Goal: Task Accomplishment & Management: Manage account settings

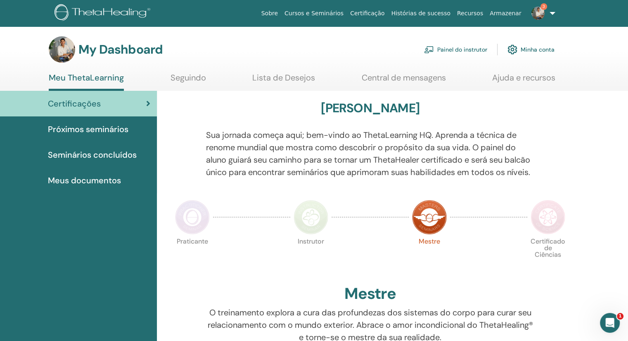
click at [89, 131] on span "Próximos seminários" at bounding box center [88, 129] width 81 height 12
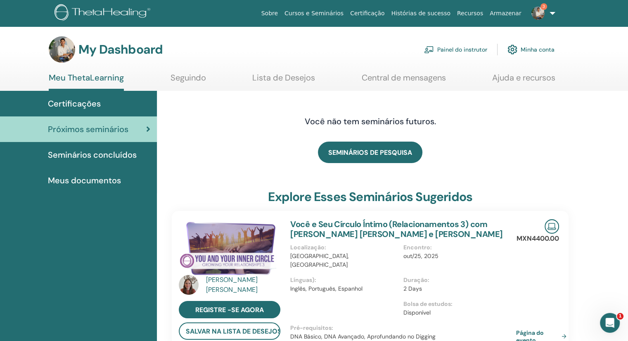
click at [90, 152] on span "Seminários concluídos" at bounding box center [92, 155] width 89 height 12
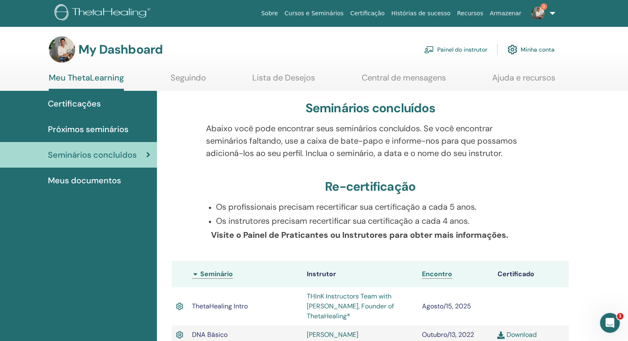
click at [453, 50] on link "Painel do instrutor" at bounding box center [455, 49] width 63 height 18
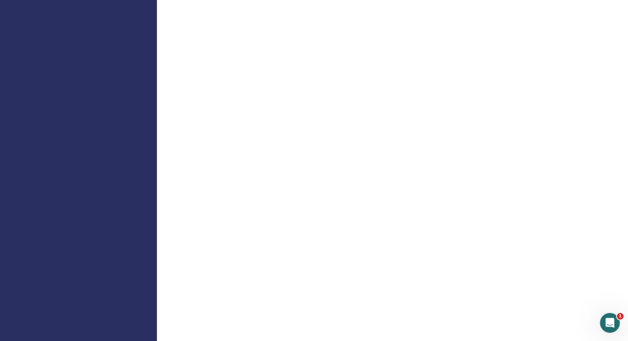
scroll to position [454, 0]
drag, startPoint x: 623, startPoint y: 139, endPoint x: 624, endPoint y: 74, distance: 64.4
click at [624, 74] on div "Instrutor de boas-vindas" at bounding box center [392, 151] width 471 height 1158
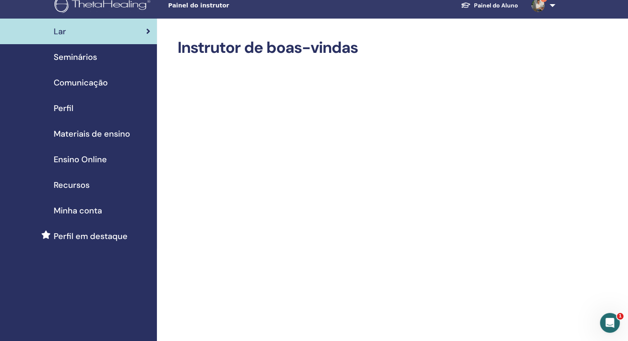
scroll to position [0, 0]
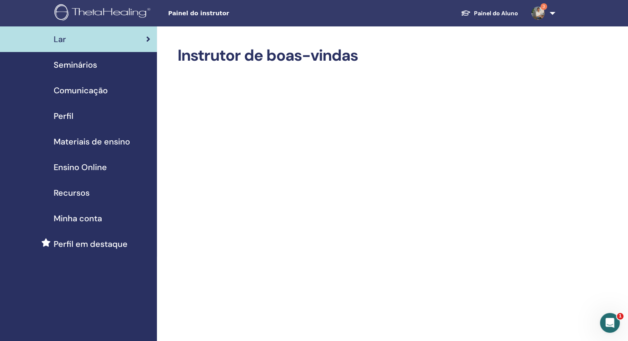
click at [71, 115] on span "Perfil" at bounding box center [64, 116] width 20 height 12
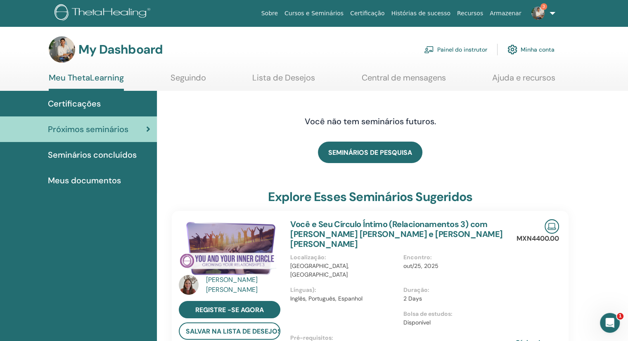
click at [104, 13] on img at bounding box center [103, 13] width 99 height 19
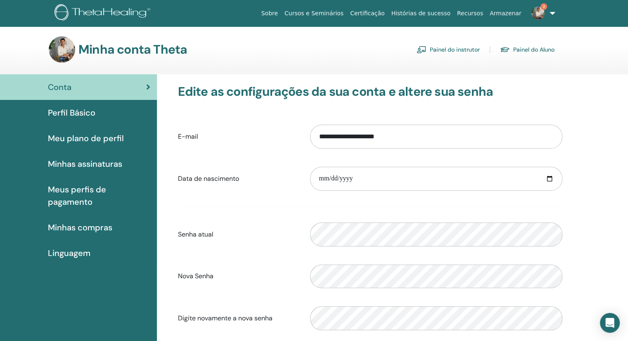
click at [261, 122] on div "**********" at bounding box center [370, 137] width 397 height 36
click at [91, 108] on span "Perfil Básico" at bounding box center [71, 113] width 47 height 12
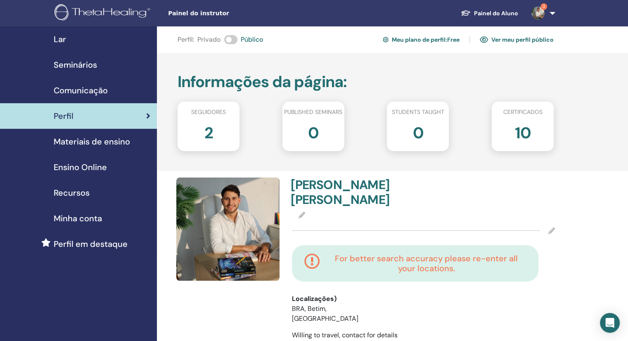
click at [81, 90] on span "Comunicação" at bounding box center [81, 90] width 54 height 12
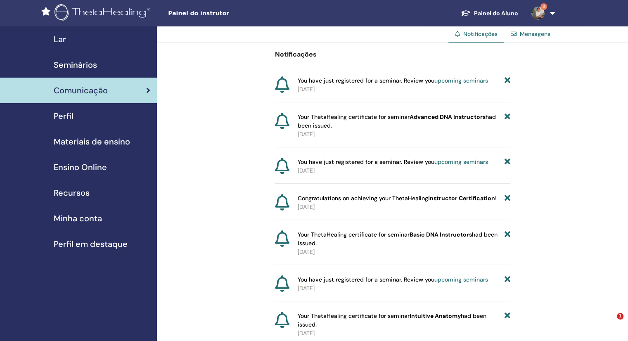
click at [65, 113] on span "Perfil" at bounding box center [64, 116] width 20 height 12
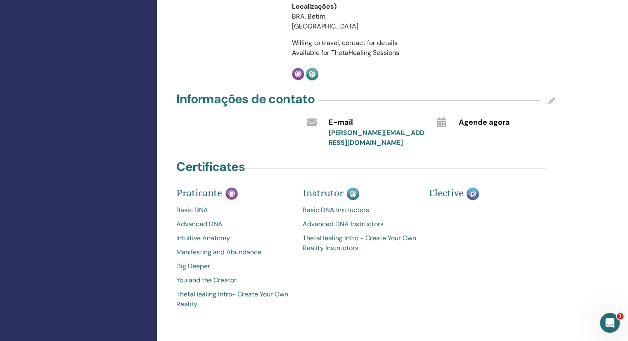
scroll to position [289, 0]
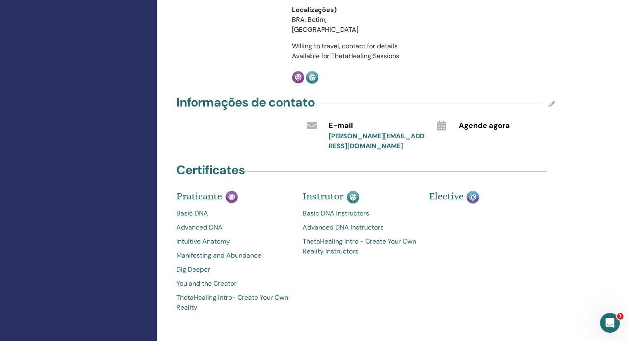
click at [330, 209] on link "Basic DNA Instructors" at bounding box center [360, 214] width 114 height 10
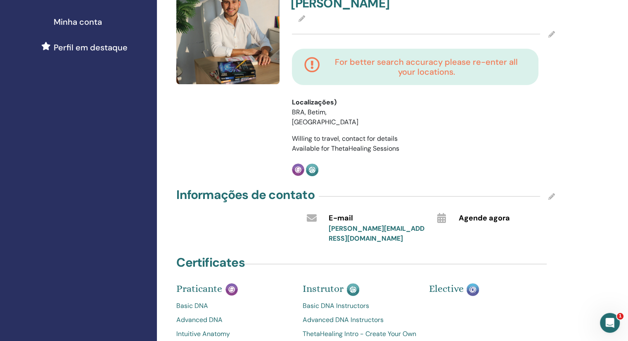
click at [325, 301] on link "Basic DNA Instructors" at bounding box center [360, 306] width 114 height 10
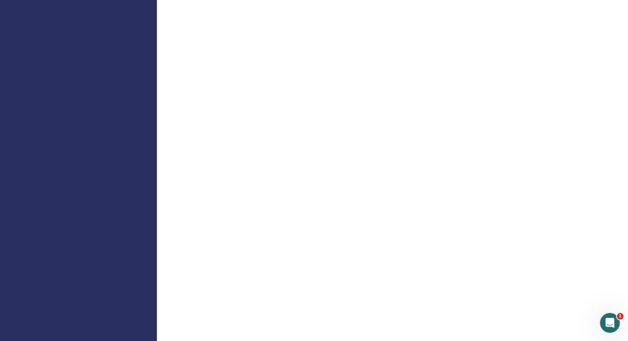
scroll to position [537, 0]
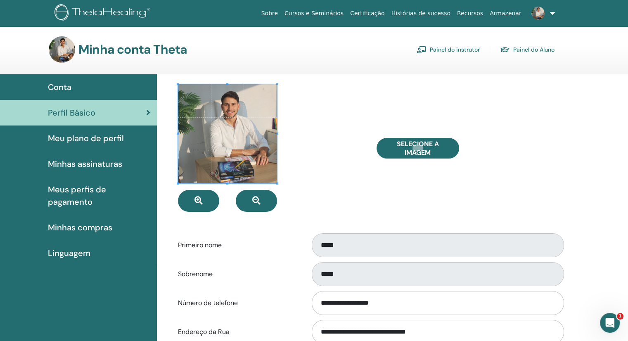
click at [88, 146] on link "Meu plano de perfil" at bounding box center [78, 139] width 157 height 26
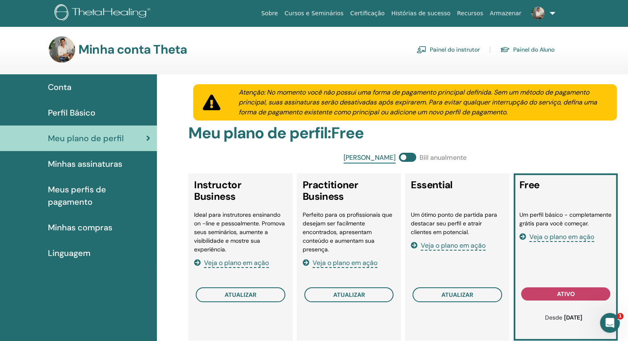
click at [76, 196] on span "Meus perfis de pagamento" at bounding box center [99, 195] width 102 height 25
